Goal: Register for event/course

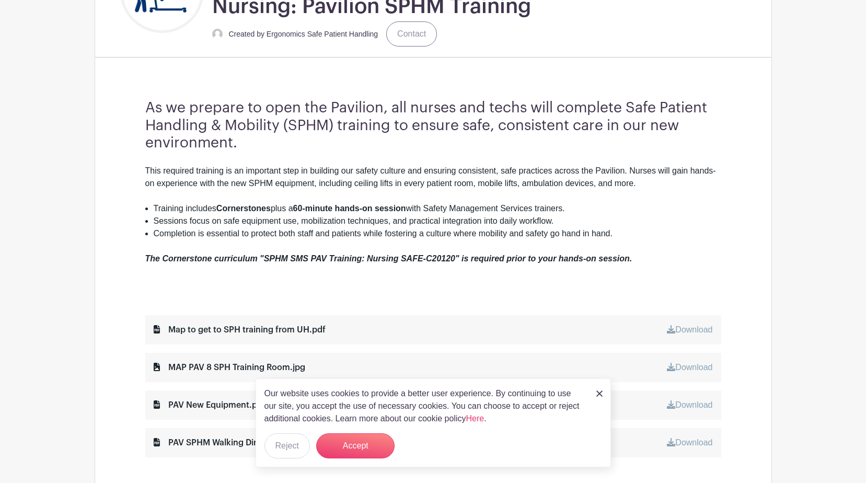
scroll to position [314, 0]
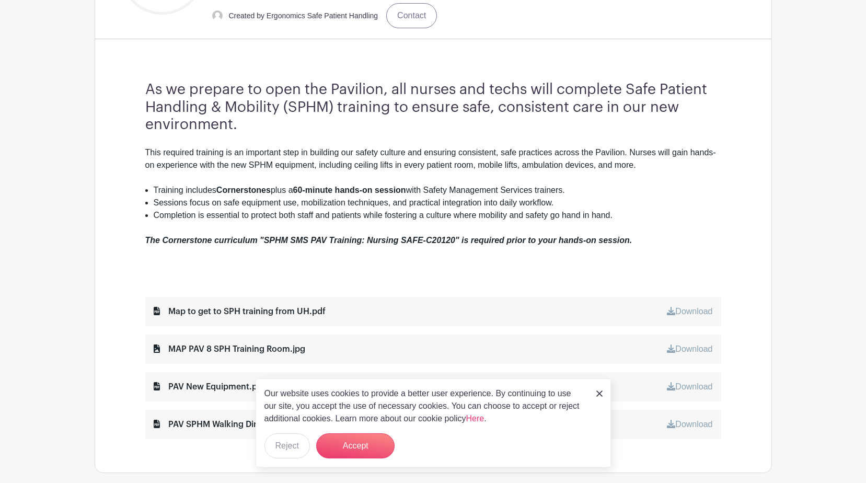
click at [602, 393] on img at bounding box center [599, 393] width 6 height 6
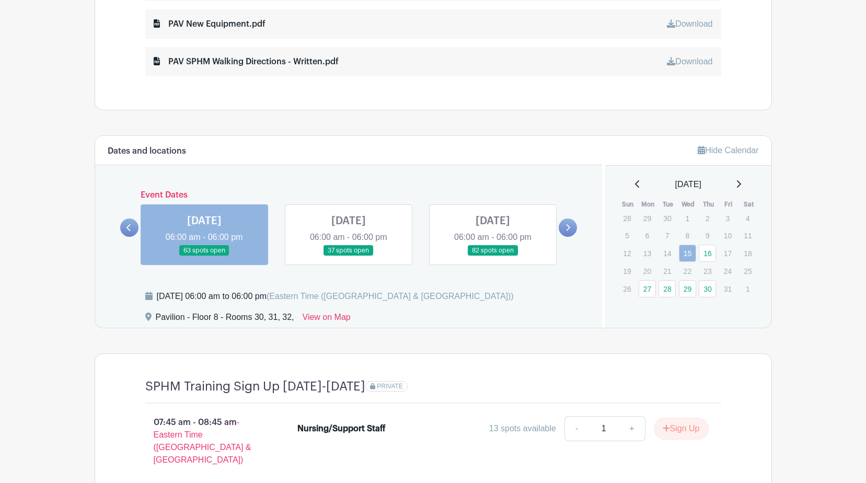
scroll to position [679, 0]
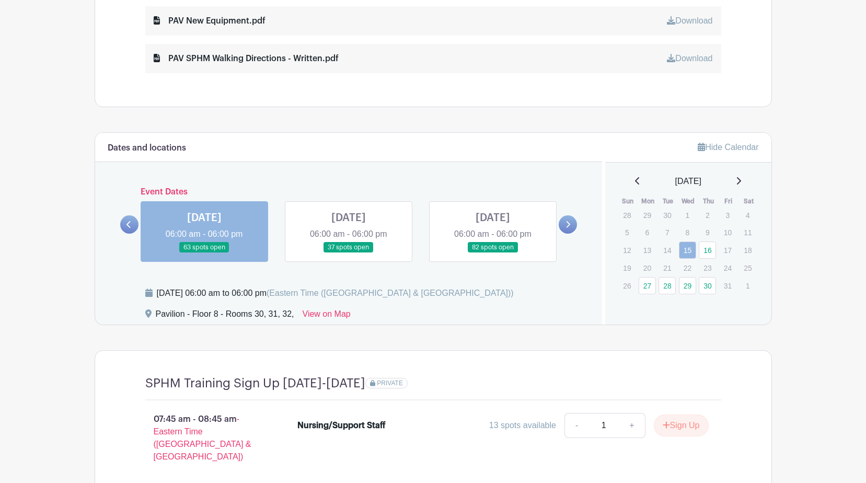
click at [741, 183] on icon at bounding box center [738, 181] width 5 height 8
click at [635, 182] on icon at bounding box center [637, 181] width 5 height 8
click at [741, 177] on icon at bounding box center [739, 180] width 4 height 7
click at [674, 236] on link "4" at bounding box center [667, 233] width 17 height 17
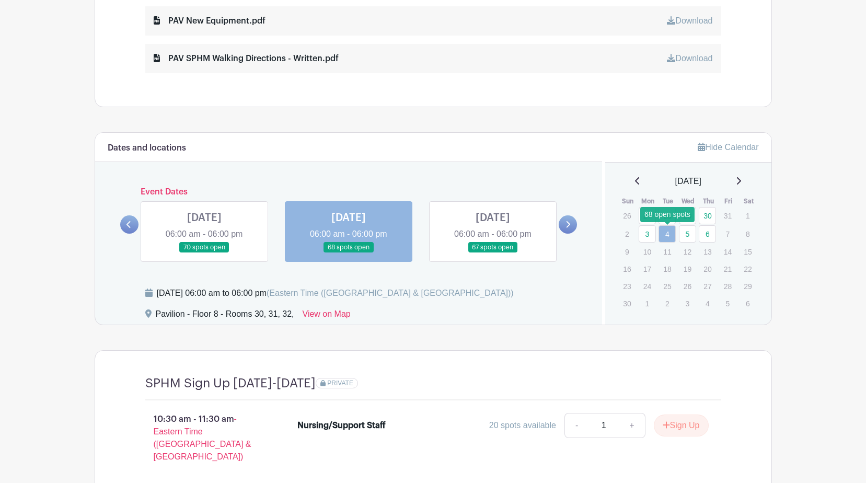
click at [672, 233] on link "4" at bounding box center [667, 233] width 17 height 17
click at [665, 234] on link "4" at bounding box center [667, 233] width 17 height 17
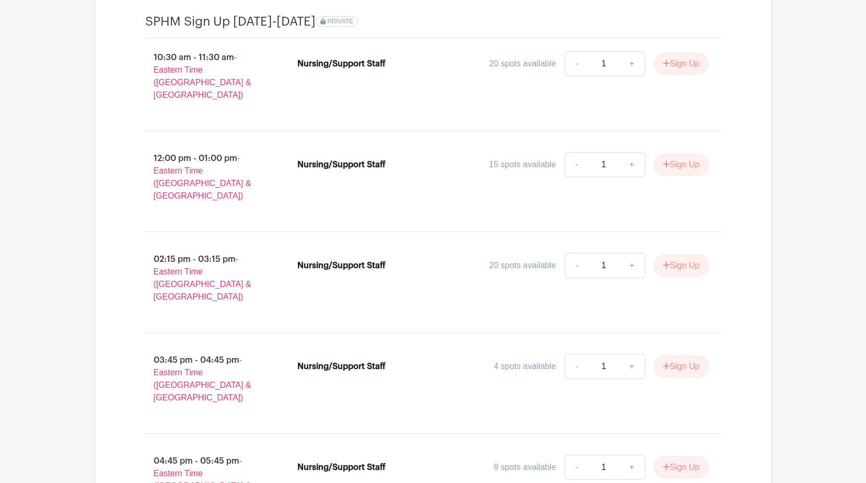
scroll to position [1045, 0]
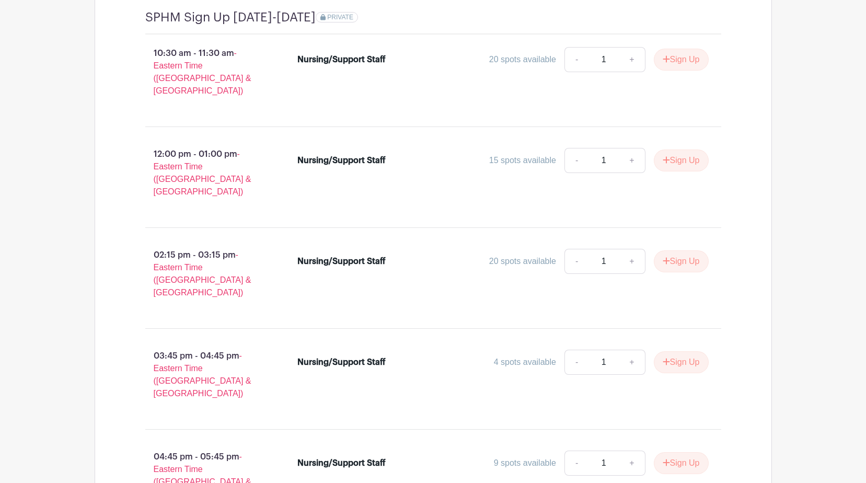
drag, startPoint x: 320, startPoint y: 429, endPoint x: 112, endPoint y: 362, distance: 218.2
click at [112, 362] on div "SPHM Sign Up [DATE]-[DATE] PRIVATE 10:30 am - 11:30 am - Eastern Time ([GEOGRAP…" at bounding box center [433, 274] width 677 height 580
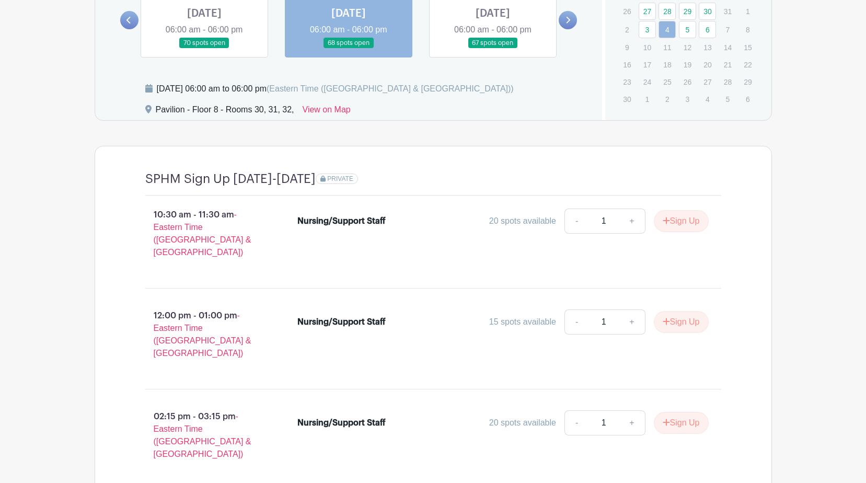
scroll to position [711, 0]
